Goal: Task Accomplishment & Management: Use online tool/utility

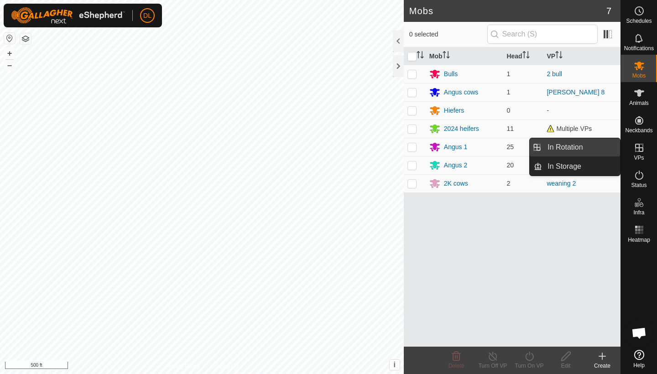
click at [585, 149] on link "In Rotation" at bounding box center [581, 147] width 78 height 18
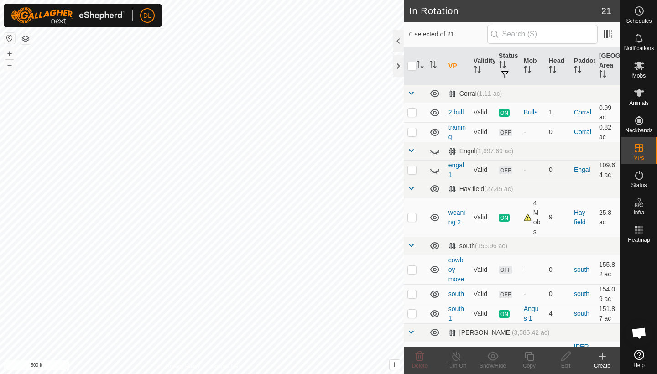
checkbox input "true"
click at [530, 362] on div "Copy" at bounding box center [529, 366] width 36 height 8
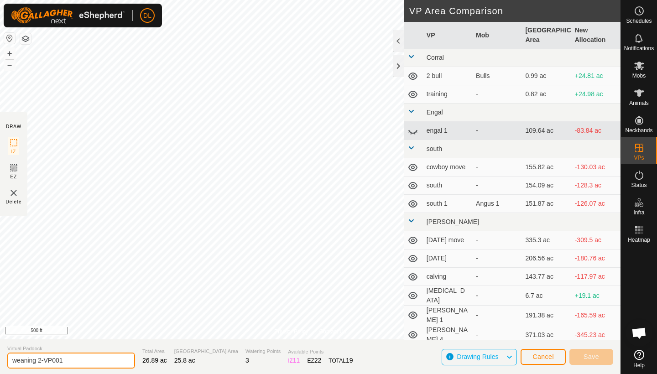
drag, startPoint x: 67, startPoint y: 359, endPoint x: 0, endPoint y: 355, distance: 67.6
click at [0, 355] on section "Virtual Paddock weaning 2-VP001 Total Area 26.89 ac Grazing Area 25.8 ac Wateri…" at bounding box center [310, 356] width 620 height 35
type input "hay to north"
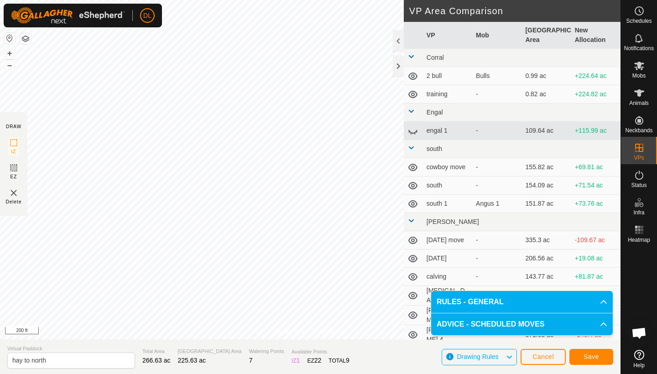
click at [587, 356] on span "Save" at bounding box center [591, 356] width 16 height 7
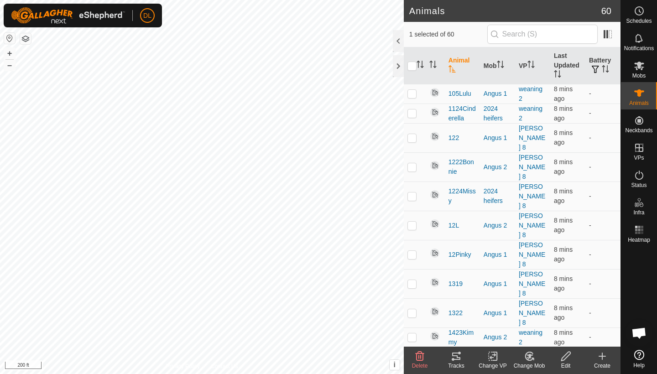
click at [454, 360] on icon at bounding box center [452, 359] width 3 height 3
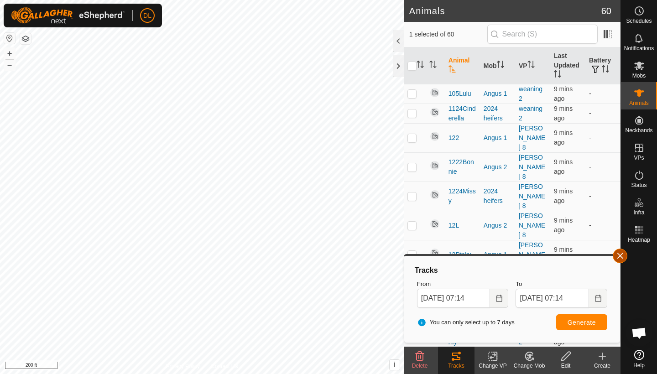
click at [621, 259] on button "button" at bounding box center [619, 256] width 15 height 15
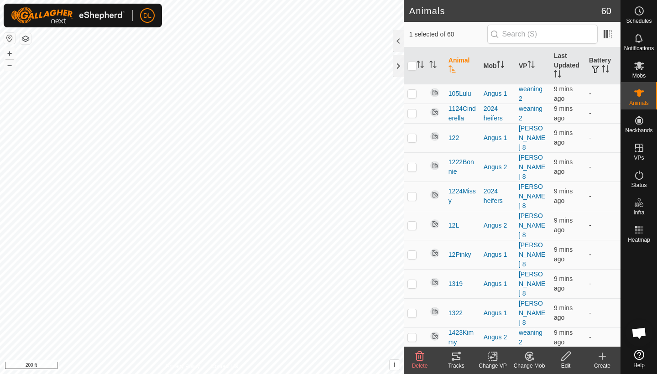
checkbox input "false"
checkbox input "true"
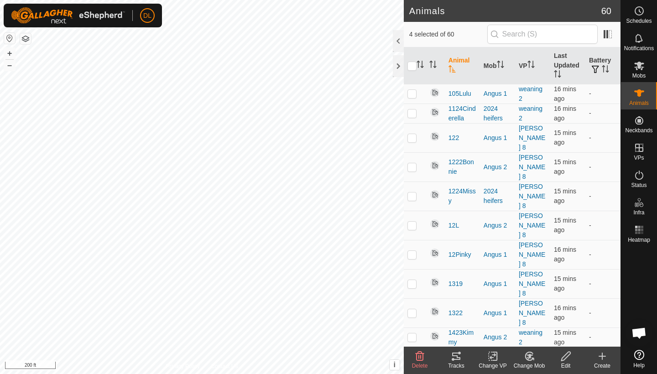
click at [452, 363] on div "Tracks" at bounding box center [456, 366] width 36 height 8
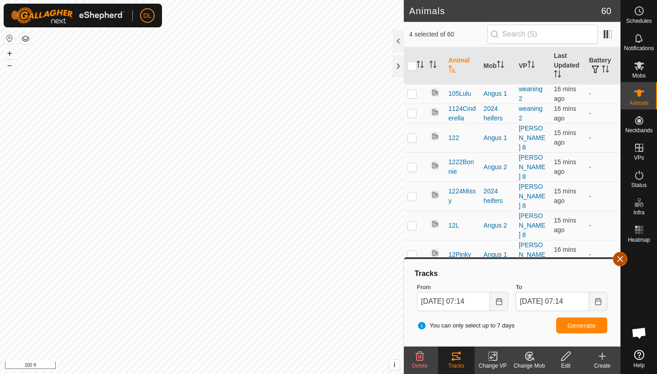
click at [620, 263] on button "button" at bounding box center [619, 259] width 15 height 15
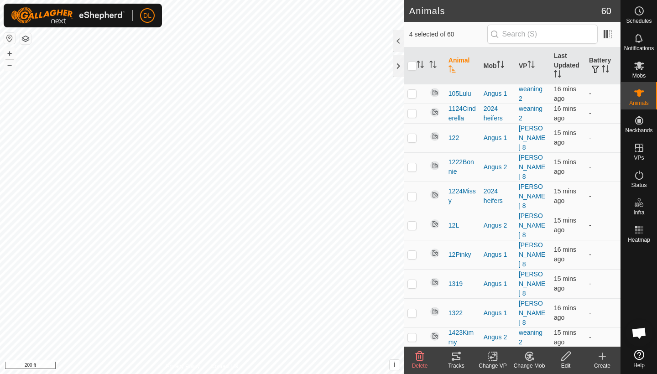
click at [414, 358] on p-checkbox at bounding box center [411, 361] width 9 height 7
checkbox input "true"
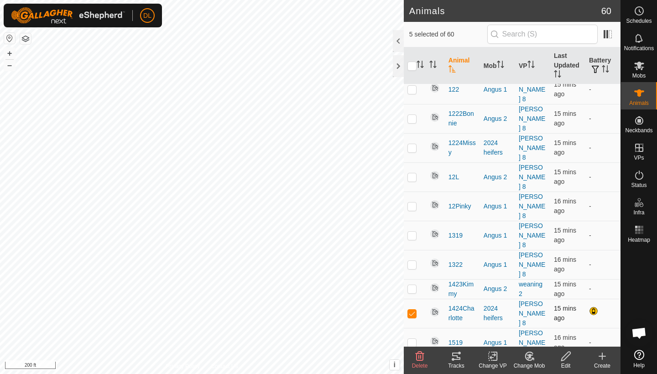
scroll to position [47, 0]
checkbox input "true"
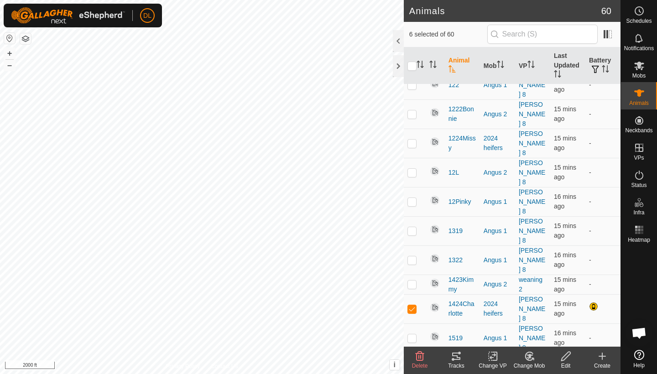
scroll to position [51, 0]
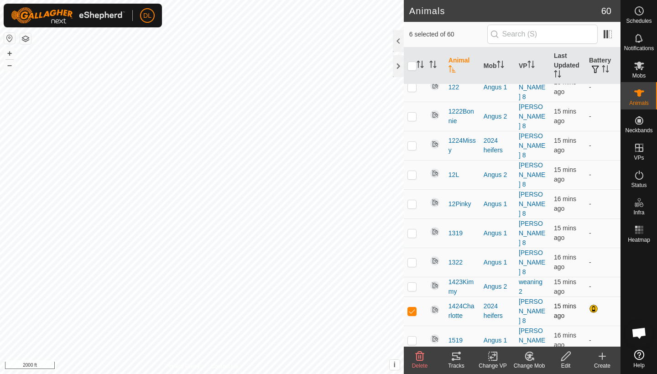
click at [411, 307] on p-checkbox at bounding box center [411, 310] width 9 height 7
checkbox input "false"
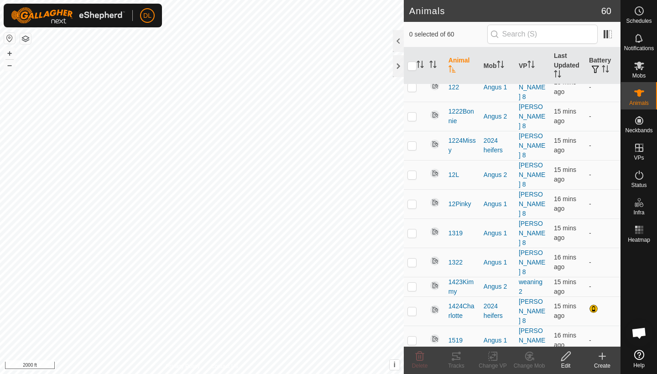
checkbox input "false"
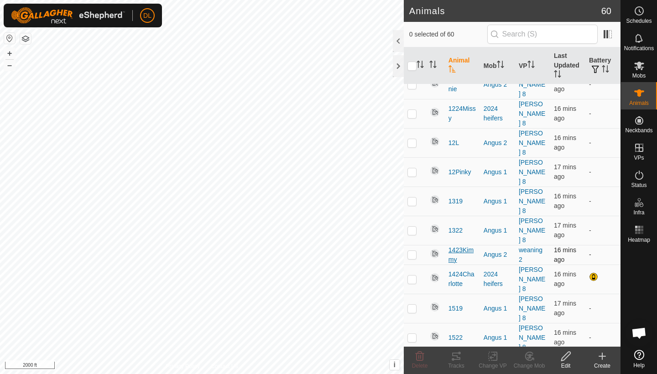
scroll to position [84, 0]
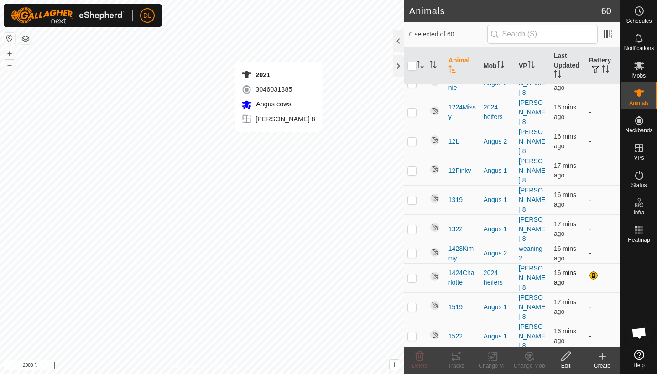
checkbox input "true"
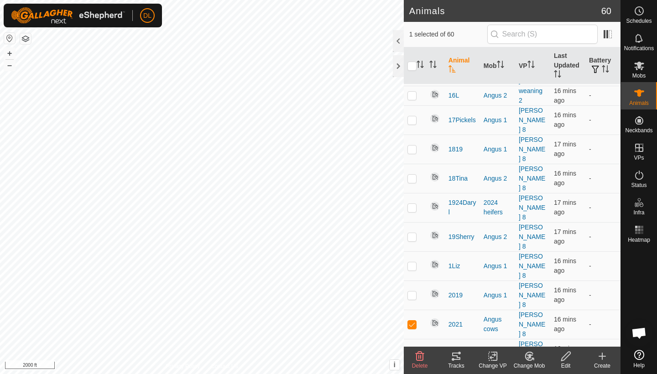
scroll to position [401, 0]
